Goal: Find specific page/section: Find specific page/section

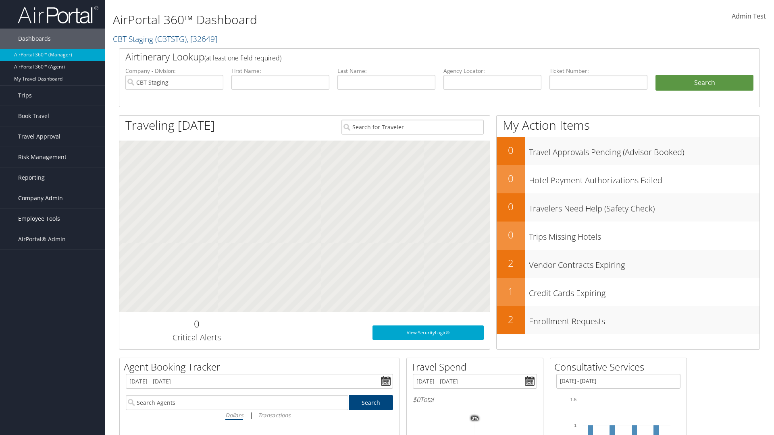
click at [52, 198] on span "Company Admin" at bounding box center [40, 198] width 45 height 20
click at [0, 0] on link "Consultative Services" at bounding box center [0, 0] width 0 height 0
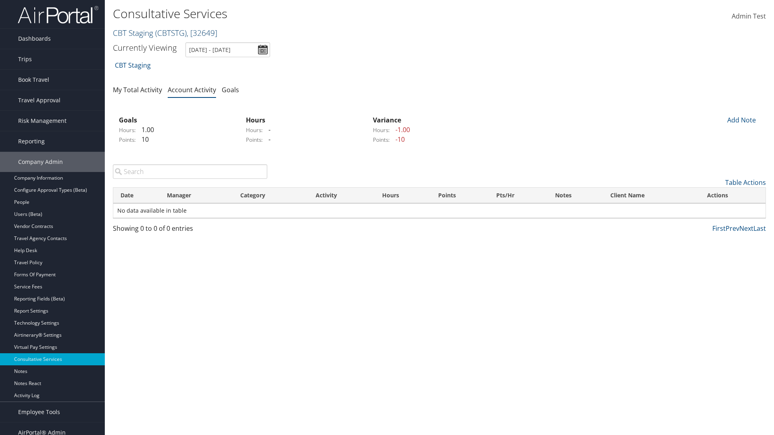
click at [133, 33] on link "CBT Staging ( CBTSTG ) , [ 32649 ]" at bounding box center [165, 32] width 104 height 11
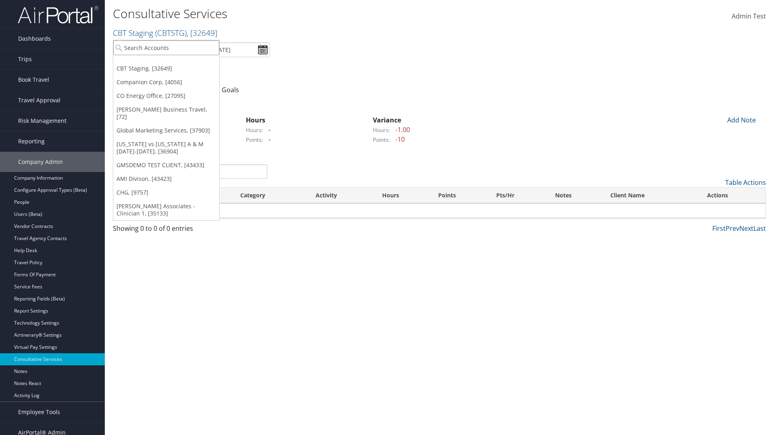
click at [166, 48] on input "search" at bounding box center [166, 47] width 106 height 15
type input "[PERSON_NAME] Business Travel"
click at [177, 62] on div "[PERSON_NAME] Business Travel (C10001), [72]" at bounding box center [177, 62] width 137 height 7
